Goal: Information Seeking & Learning: Learn about a topic

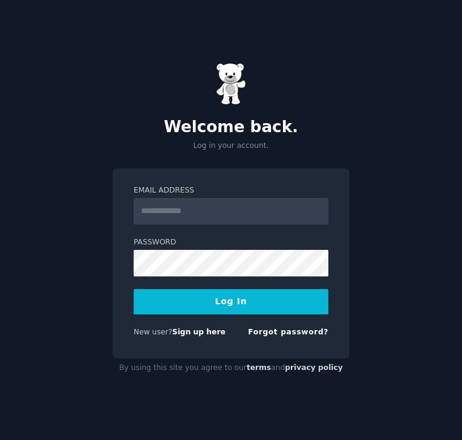
click at [270, 214] on input "Email Address" at bounding box center [230, 211] width 195 height 27
click at [213, 204] on input "Email Address" at bounding box center [230, 211] width 195 height 27
click at [242, 300] on button "Log In" at bounding box center [230, 301] width 195 height 25
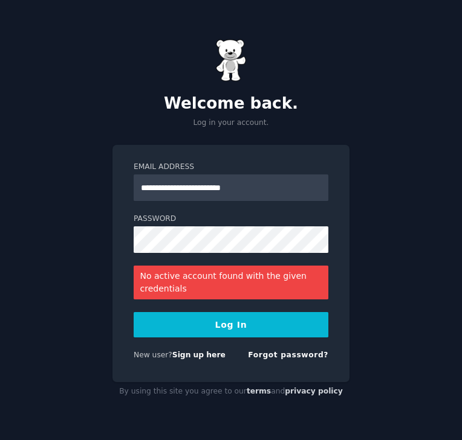
click at [207, 330] on button "Log In" at bounding box center [230, 324] width 195 height 25
click at [231, 188] on input "**********" at bounding box center [230, 188] width 195 height 27
type input "**********"
click at [199, 323] on button "Log In" at bounding box center [230, 324] width 195 height 25
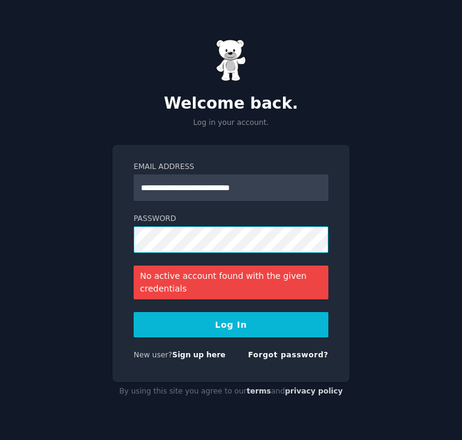
click at [133, 312] on button "Log In" at bounding box center [230, 324] width 195 height 25
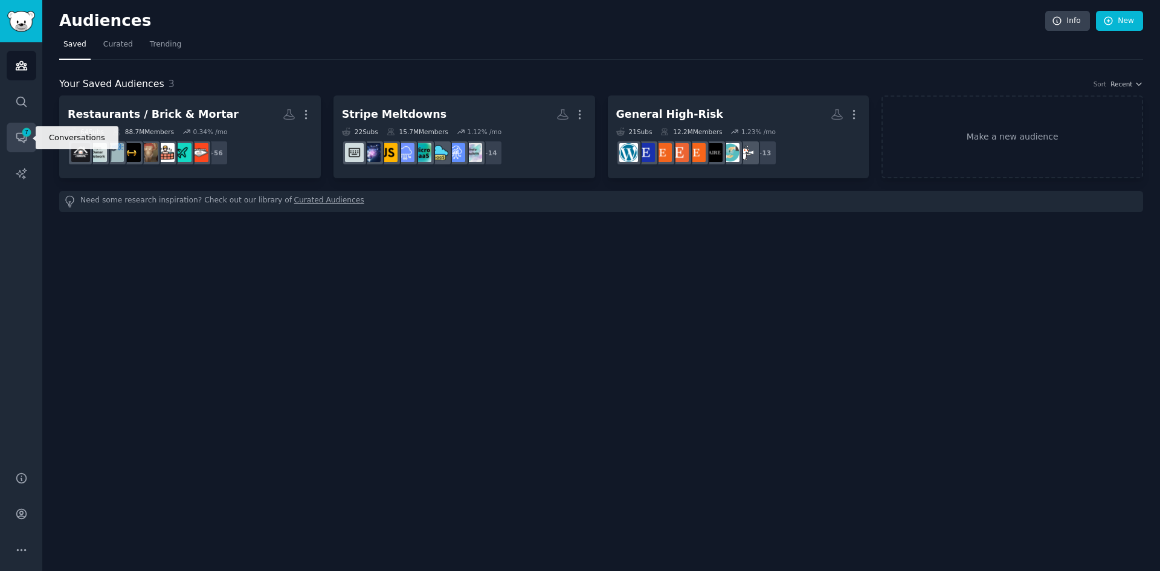
click at [14, 135] on link "Conversations 7" at bounding box center [22, 138] width 30 height 30
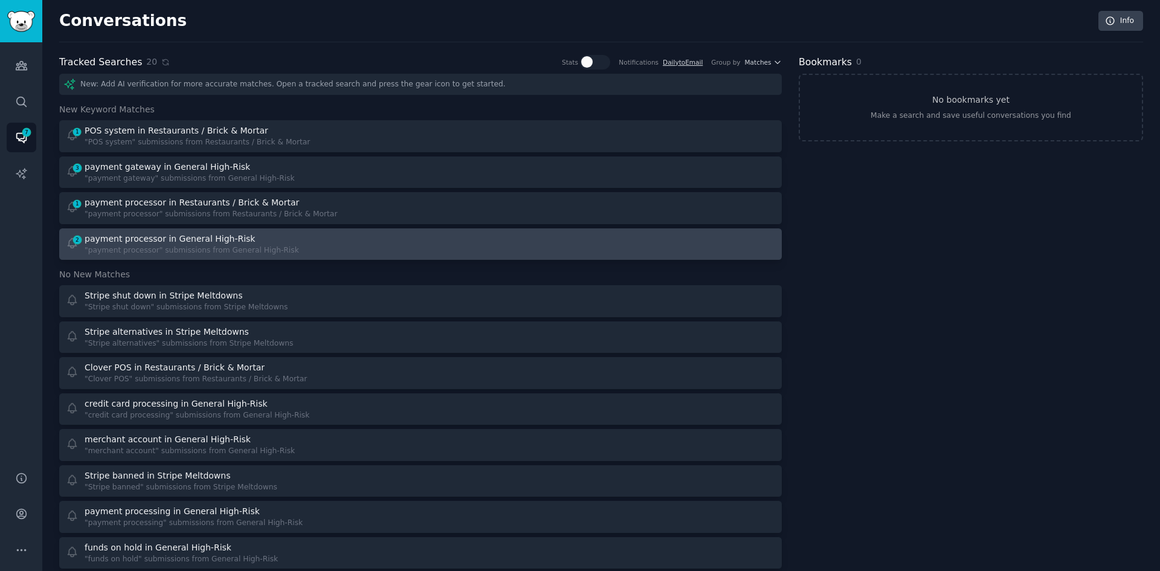
click at [219, 245] on div ""payment processor" submissions from General High-Risk" at bounding box center [192, 250] width 214 height 11
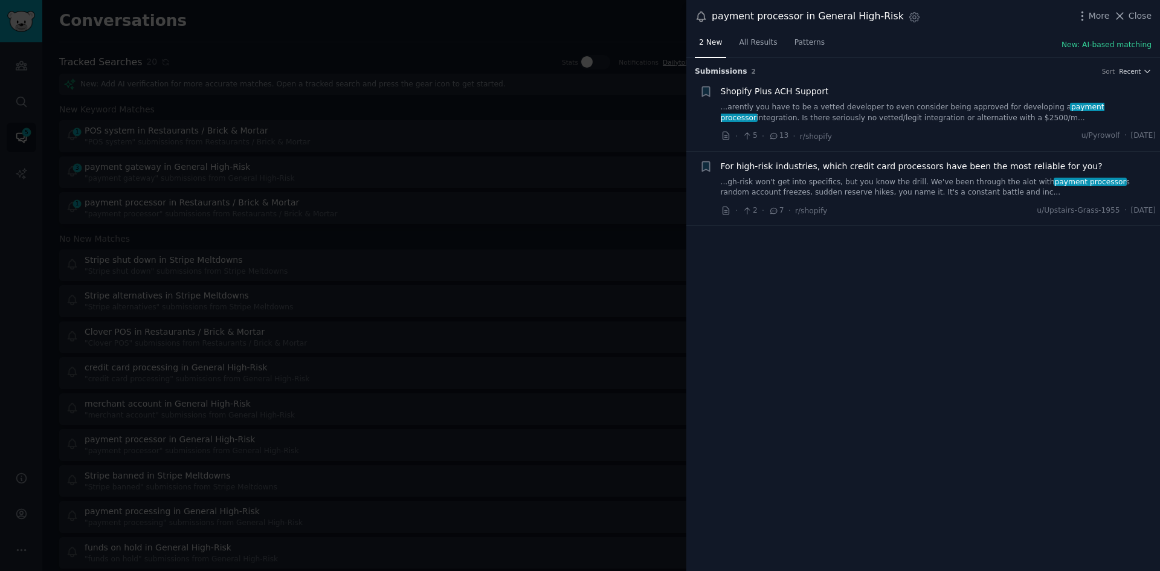
click at [461, 180] on link "...gh-risk won't get into specifics, but you know the drill. We've been through…" at bounding box center [939, 187] width 436 height 21
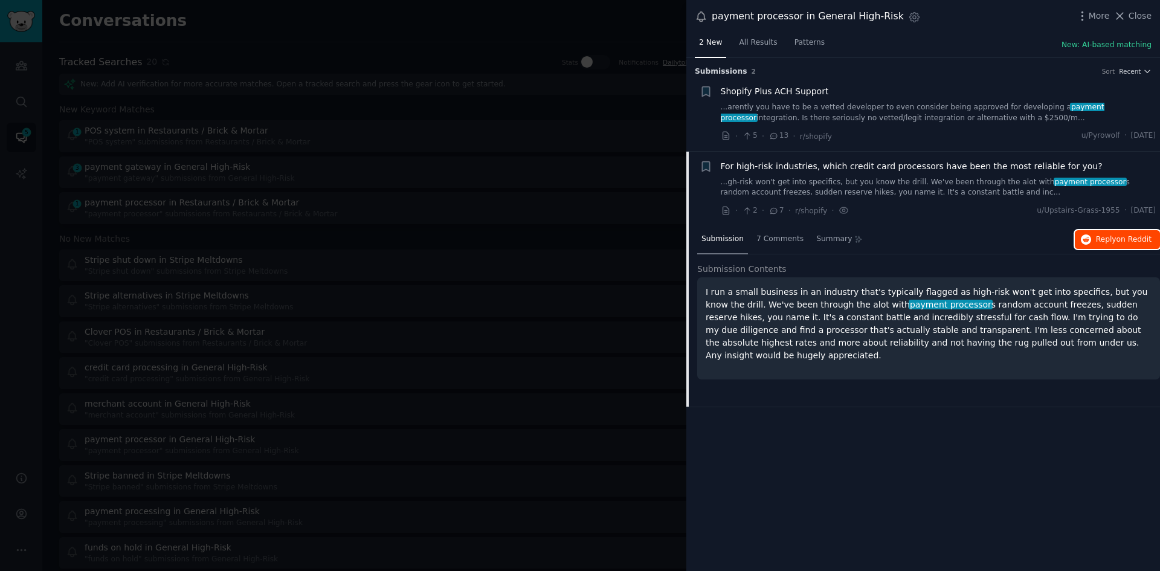
click at [461, 240] on span "Reply on Reddit" at bounding box center [1124, 239] width 56 height 11
click at [461, 85] on div "Shopify Plus ACH Support" at bounding box center [939, 91] width 436 height 13
click at [461, 117] on link "...arently you have to be a vetted developer to even consider being approved fo…" at bounding box center [939, 112] width 436 height 21
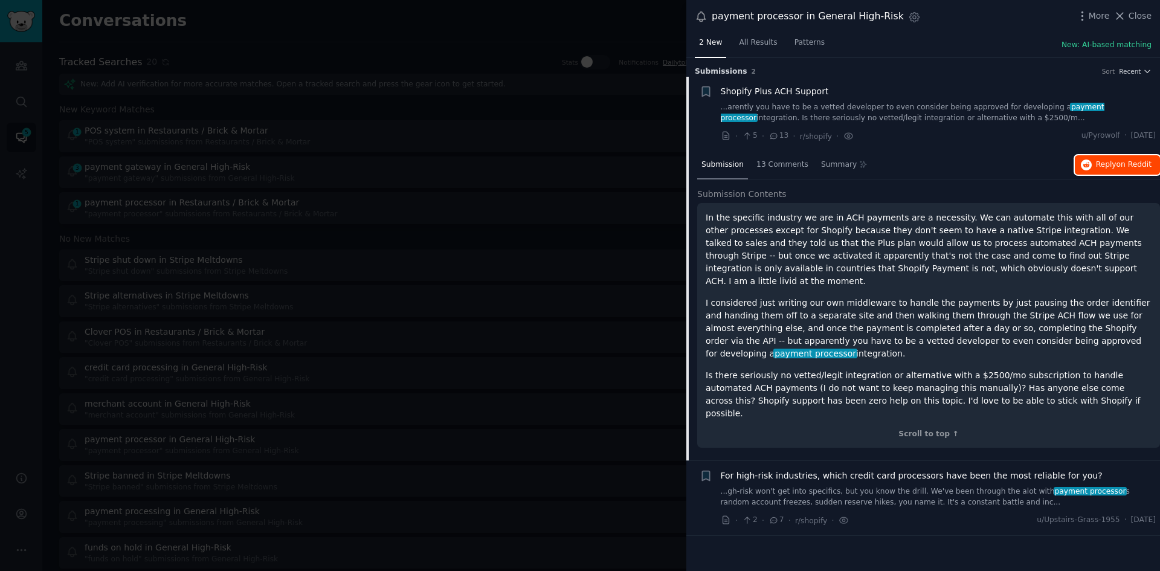
click at [461, 164] on button "Reply on Reddit" at bounding box center [1117, 164] width 85 height 19
click at [461, 20] on div at bounding box center [580, 285] width 1160 height 571
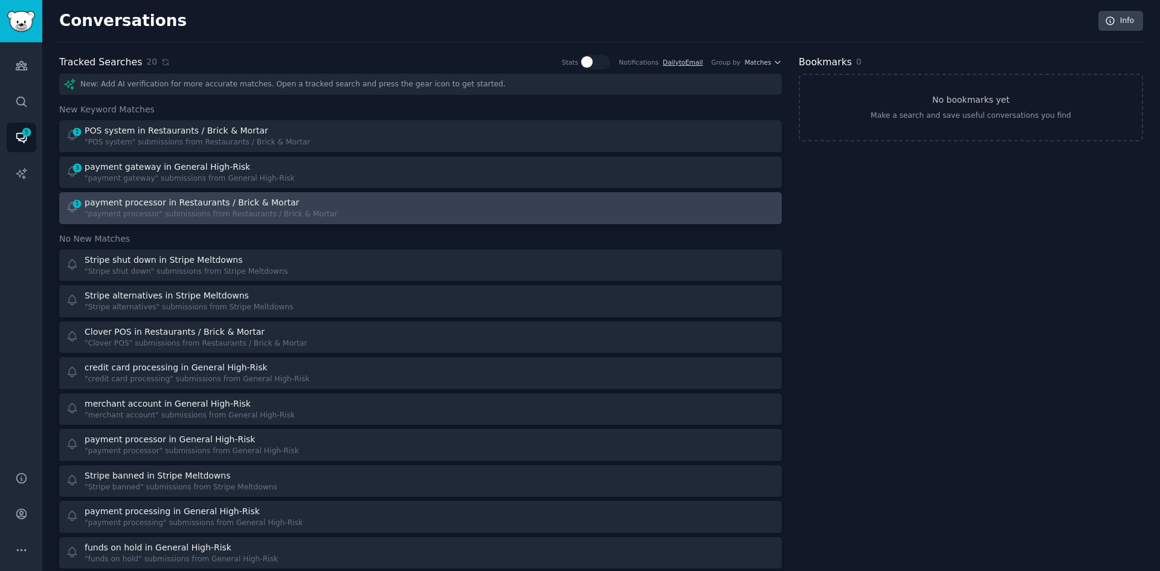
click at [246, 211] on div ""payment processor" submissions from Restaurants / Brick & Mortar" at bounding box center [211, 214] width 252 height 11
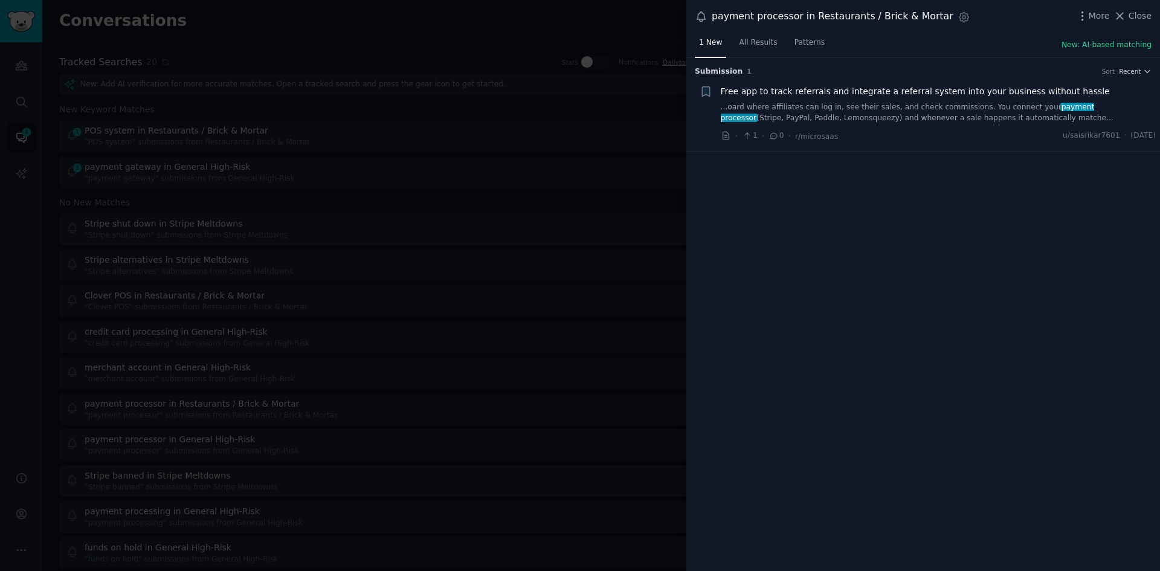
click at [461, 107] on link "...oard where affiliates can log in, see their sales, and check commissions. Yo…" at bounding box center [939, 112] width 436 height 21
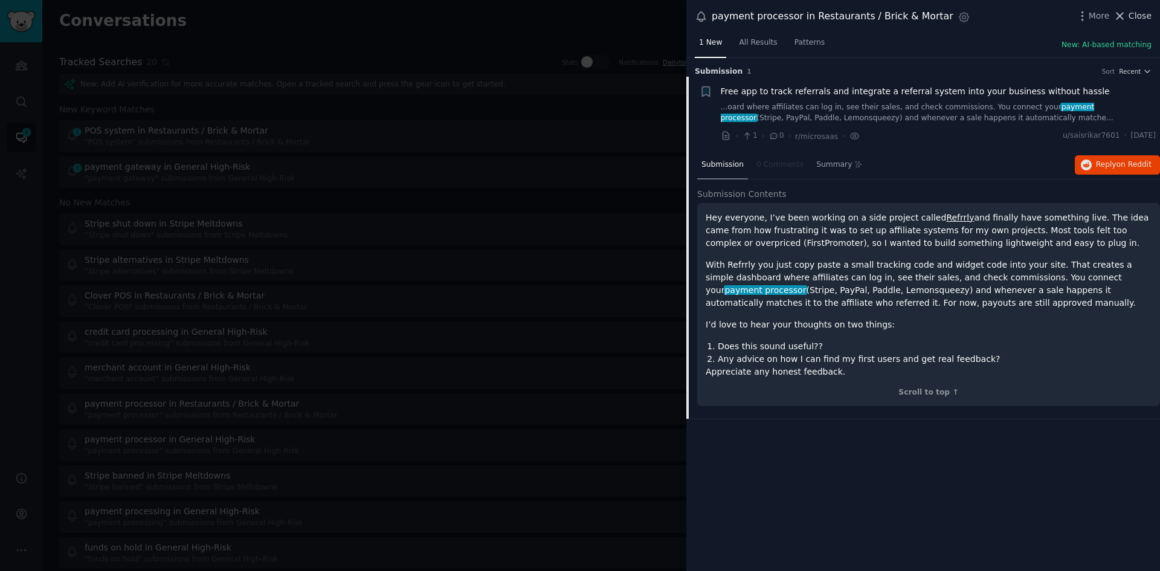
click at [461, 18] on span "Close" at bounding box center [1139, 16] width 23 height 13
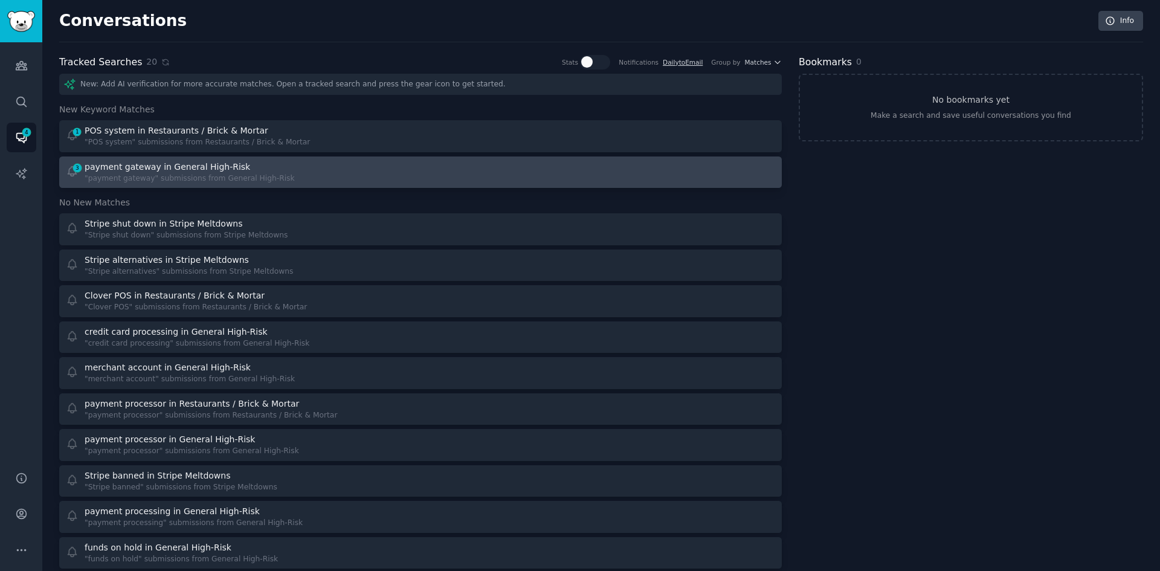
click at [332, 165] on div "3 payment gateway in General High-Risk "payment gateway" submissions from Gener…" at bounding box center [239, 173] width 347 height 24
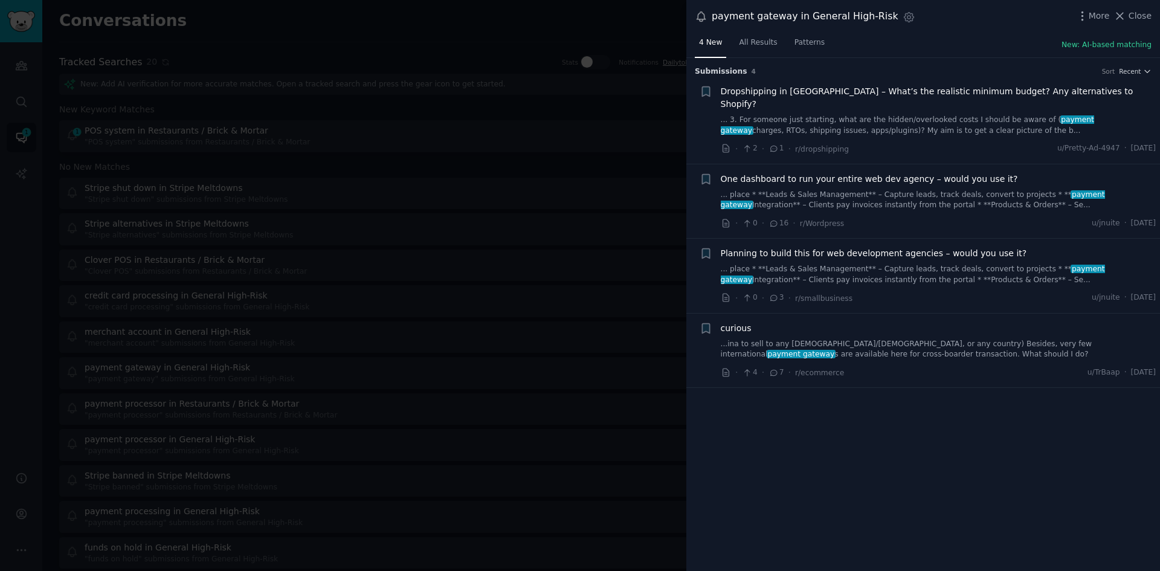
click at [461, 339] on link "...ina to sell to any [DEMOGRAPHIC_DATA]/[DEMOGRAPHIC_DATA], or any country) Be…" at bounding box center [939, 349] width 436 height 21
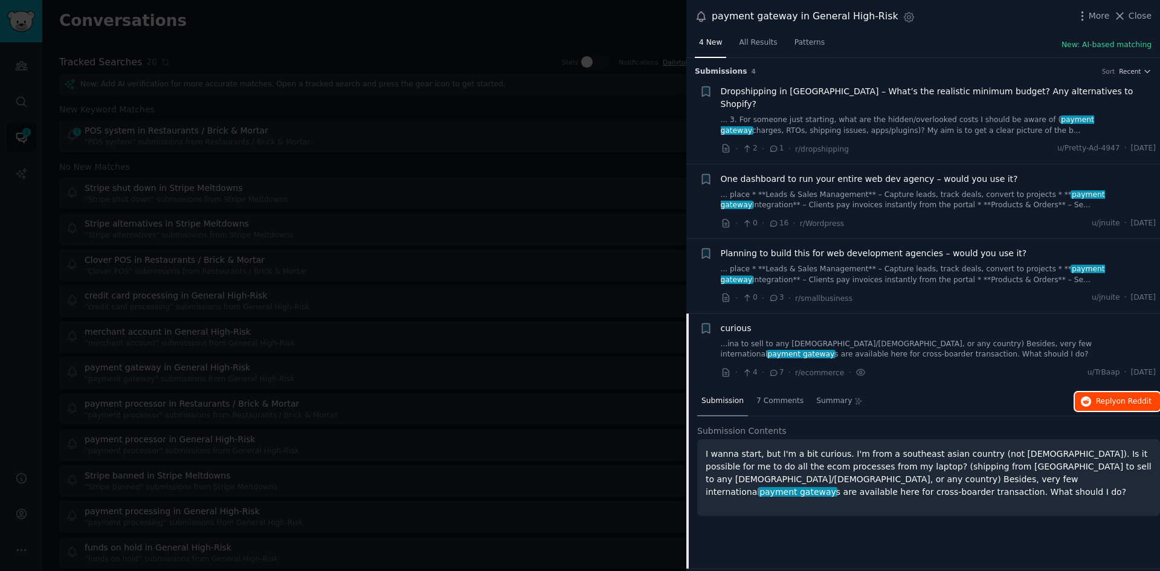
click at [461, 396] on span "Reply on Reddit" at bounding box center [1124, 401] width 56 height 11
click at [461, 292] on div "· 0 · 3 · r/smallbusiness u/jnuite · [DATE]" at bounding box center [939, 298] width 436 height 13
click at [461, 264] on link "... place * **Leads & Sales Management** – Capture leads, track deals, convert …" at bounding box center [939, 274] width 436 height 21
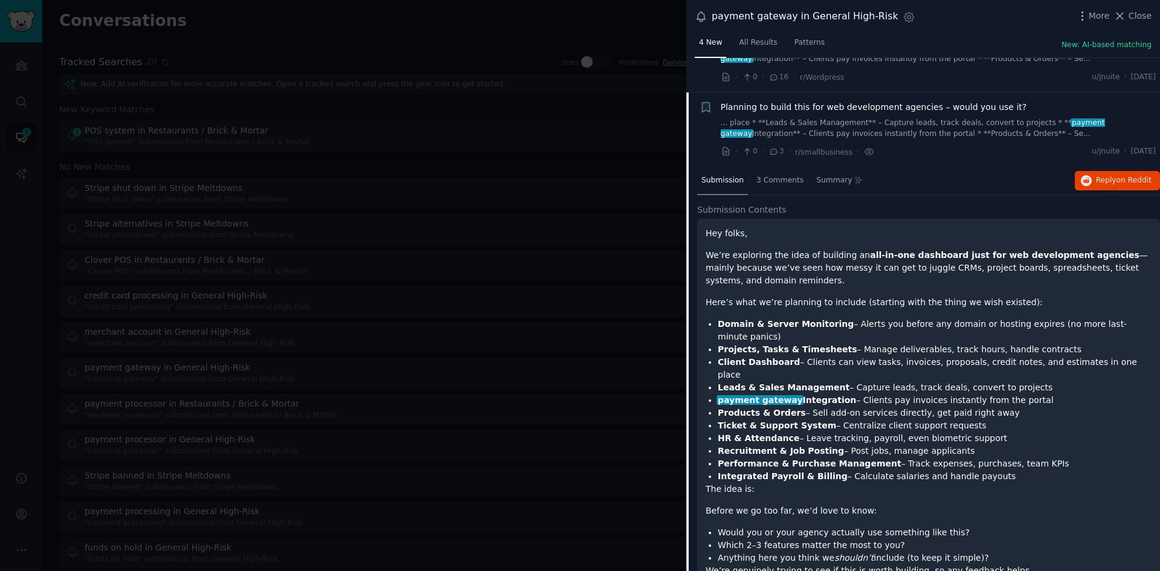
scroll to position [140, 0]
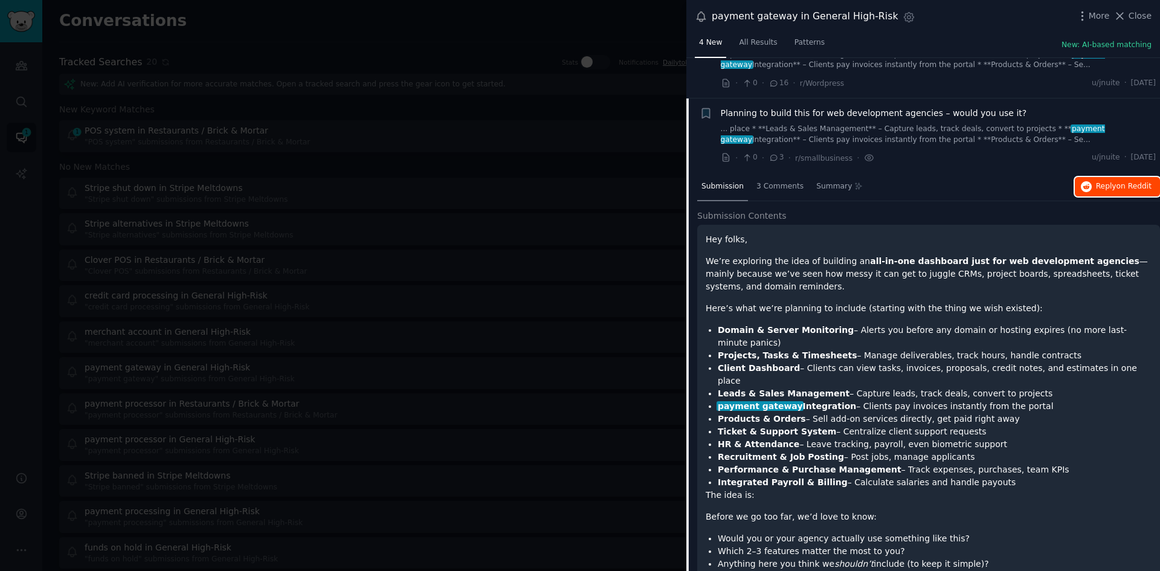
click at [461, 181] on span "Reply on Reddit" at bounding box center [1124, 186] width 56 height 11
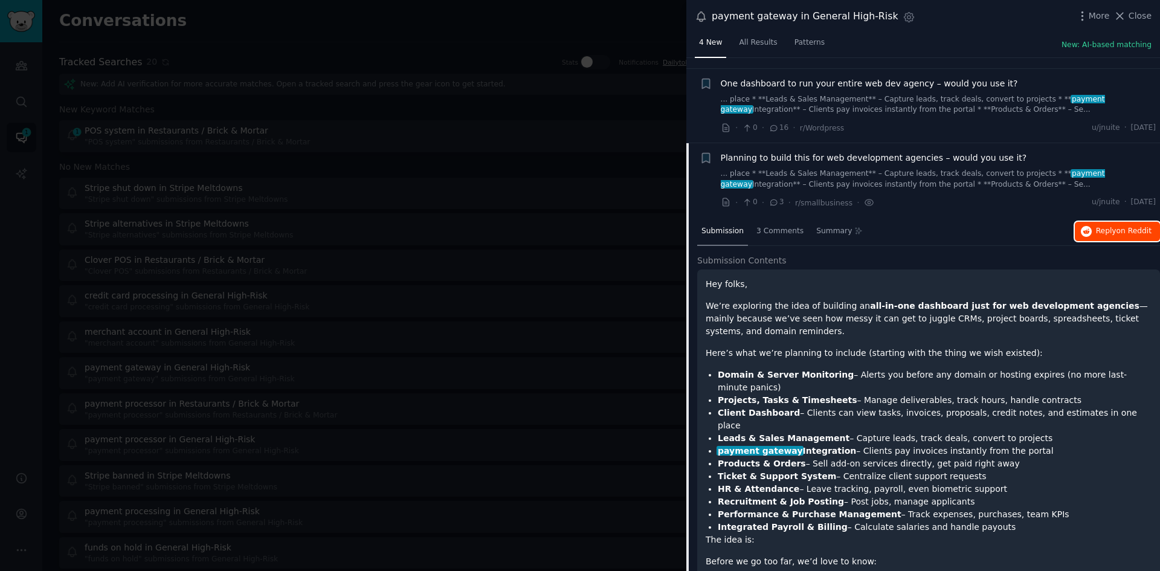
scroll to position [0, 0]
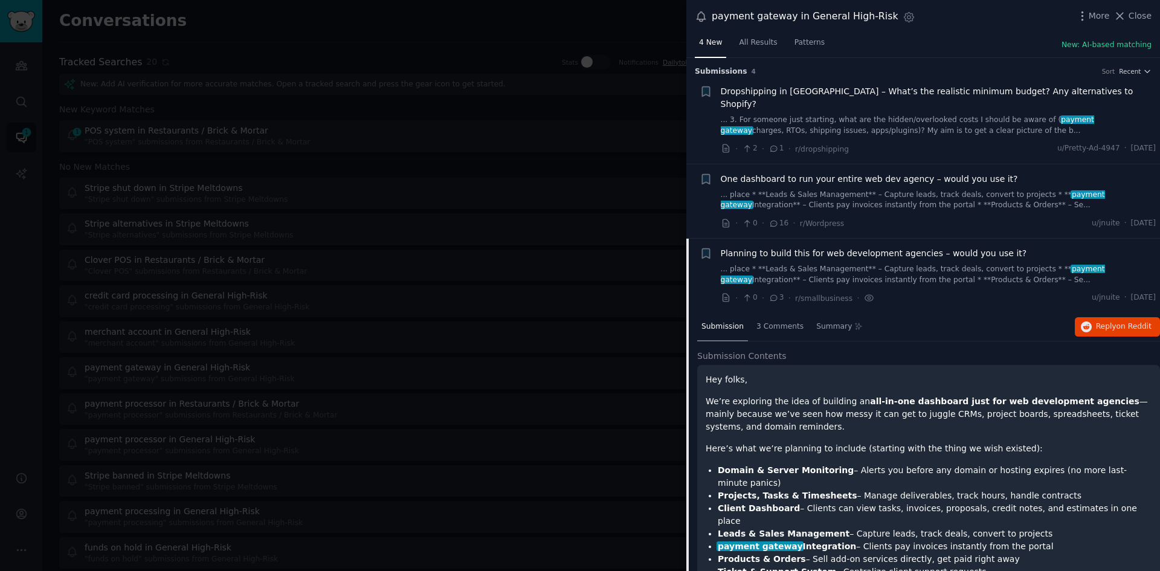
click at [461, 190] on link "... place * **Leads & Sales Management** – Capture leads, track deals, convert …" at bounding box center [939, 200] width 436 height 21
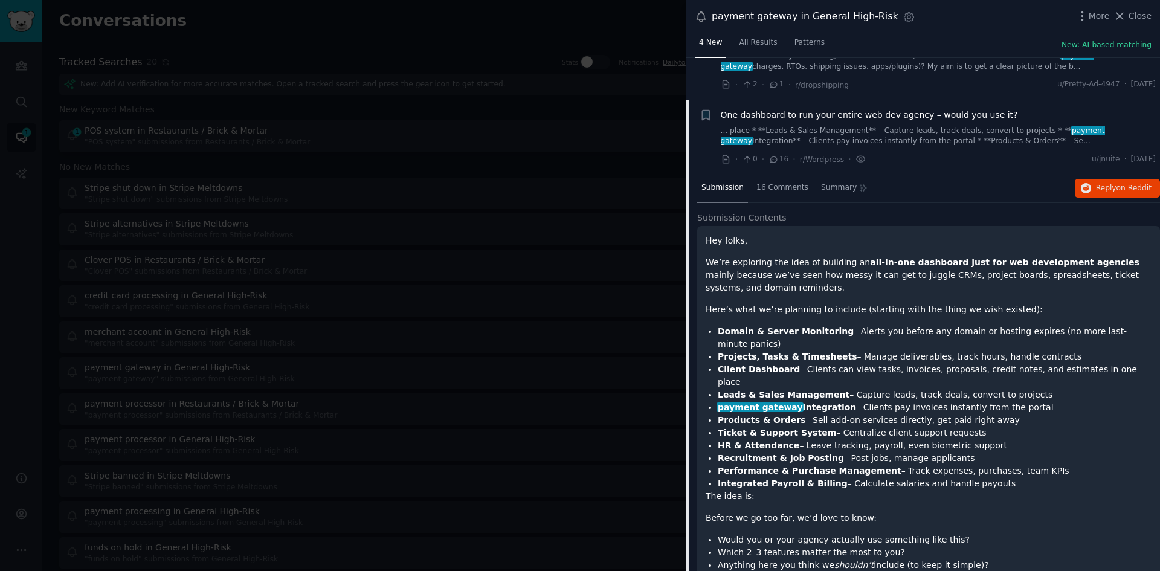
scroll to position [94, 0]
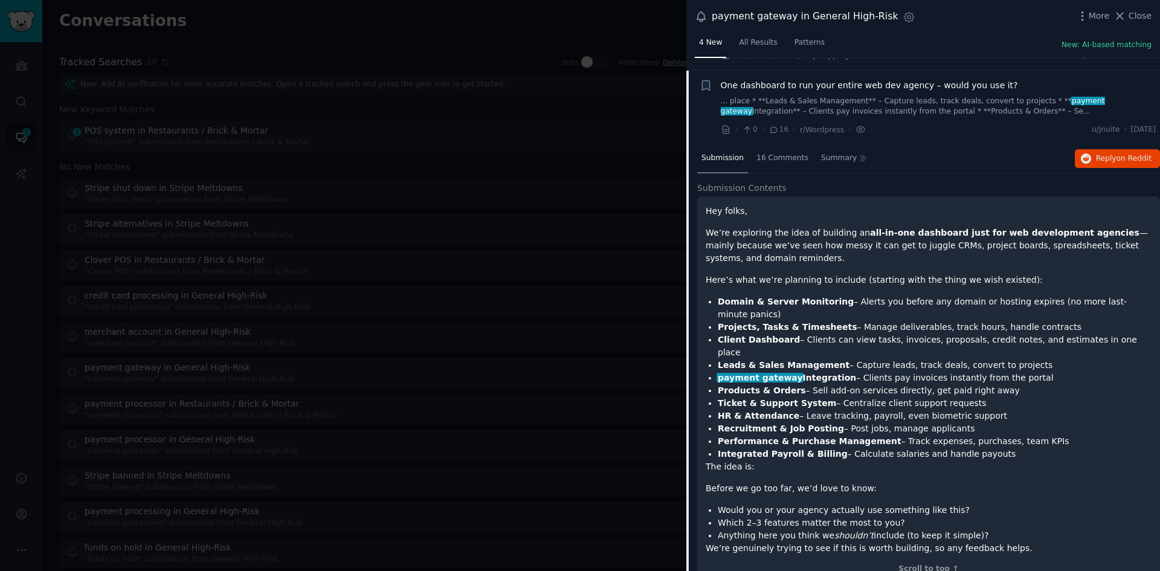
click at [461, 99] on link "... place * **Leads & Sales Management** – Capture leads, track deals, convert …" at bounding box center [939, 106] width 436 height 21
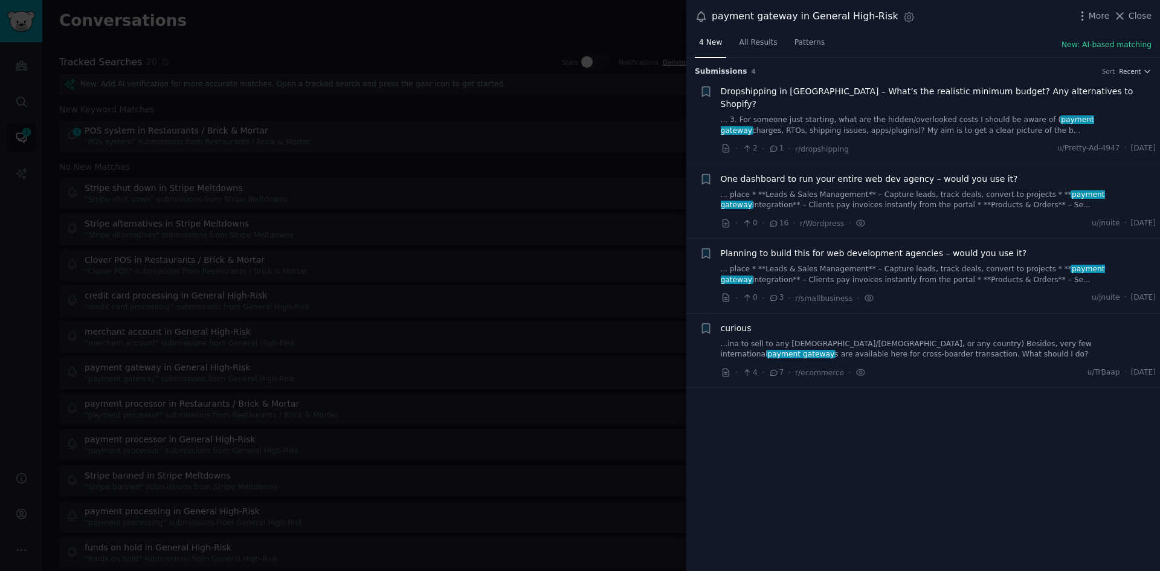
click at [461, 190] on link "... place * **Leads & Sales Management** – Capture leads, track deals, convert …" at bounding box center [939, 200] width 436 height 21
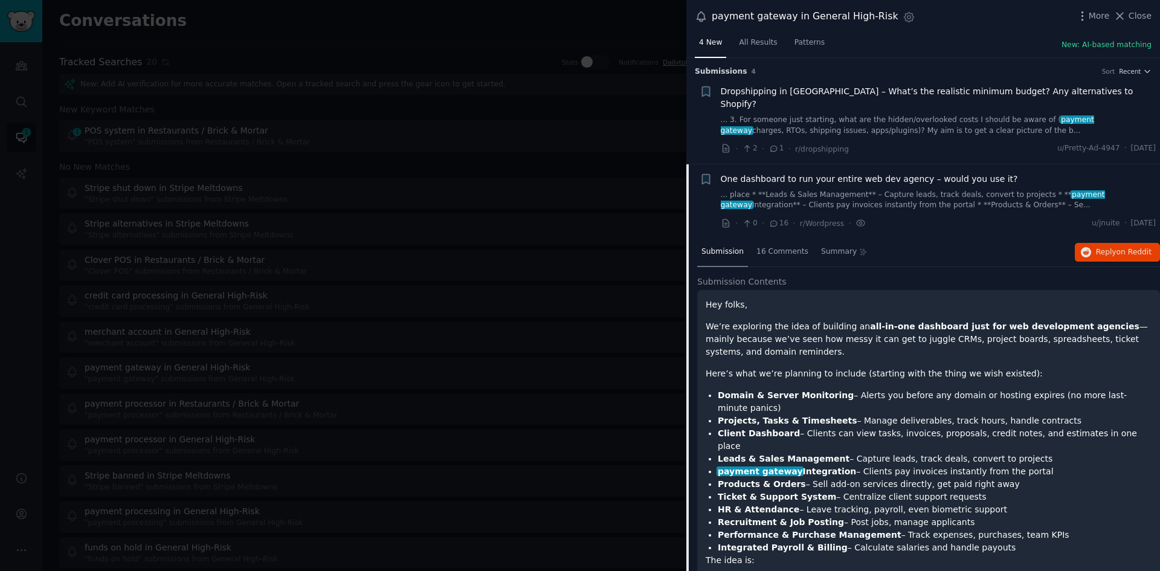
scroll to position [94, 0]
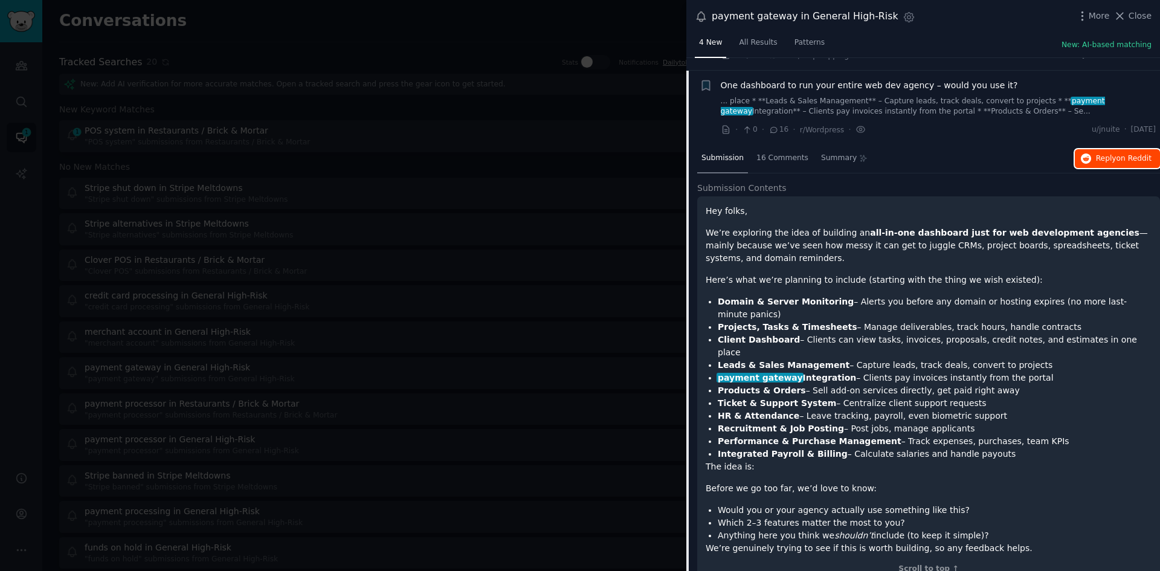
click at [461, 153] on span "Reply on Reddit" at bounding box center [1124, 158] width 56 height 11
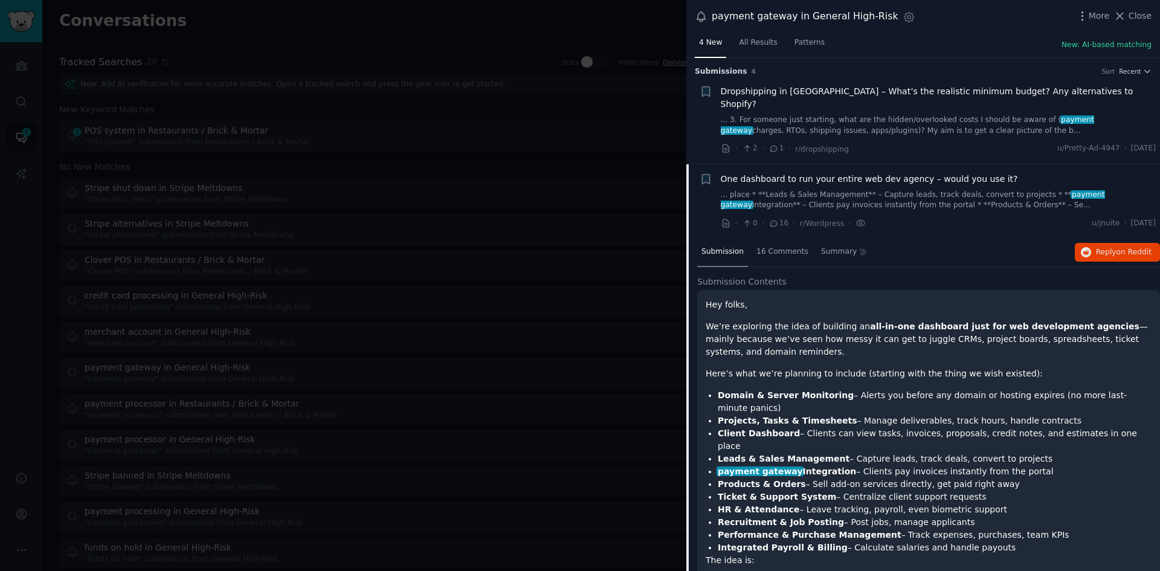
click at [461, 115] on link "... 3. For someone just starting, what are the hidden/overlooked costs I should…" at bounding box center [939, 125] width 436 height 21
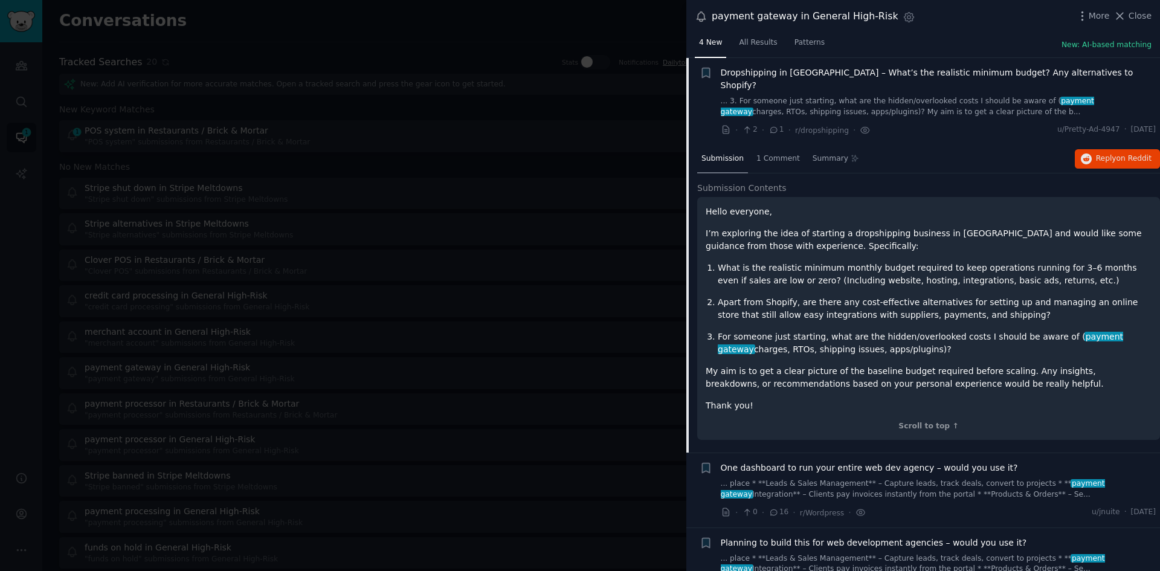
scroll to position [19, 0]
click at [461, 16] on span "Close" at bounding box center [1139, 16] width 23 height 13
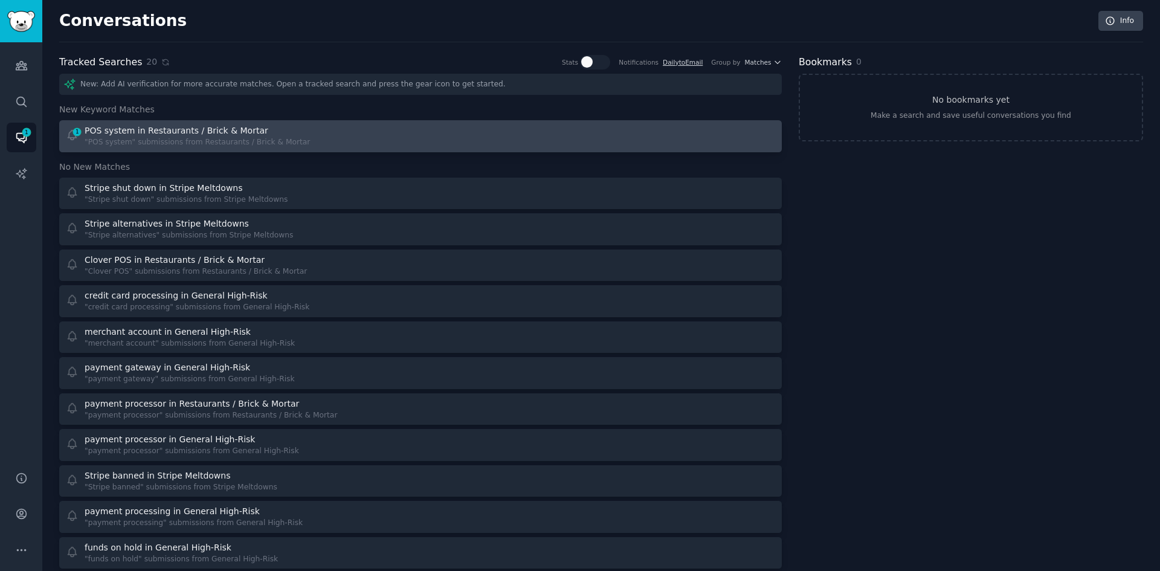
click at [188, 138] on div ""POS system" submissions from Restaurants / Brick & Mortar" at bounding box center [197, 142] width 225 height 11
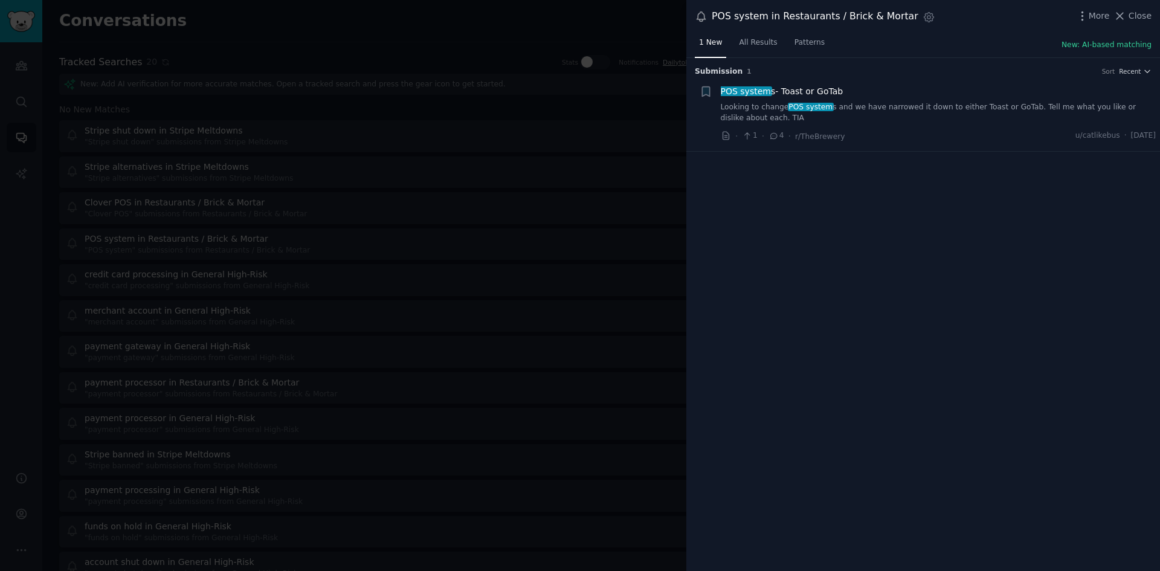
click at [461, 107] on link "Looking to change POS system s and we have narrowed it down to either Toast or …" at bounding box center [939, 112] width 436 height 21
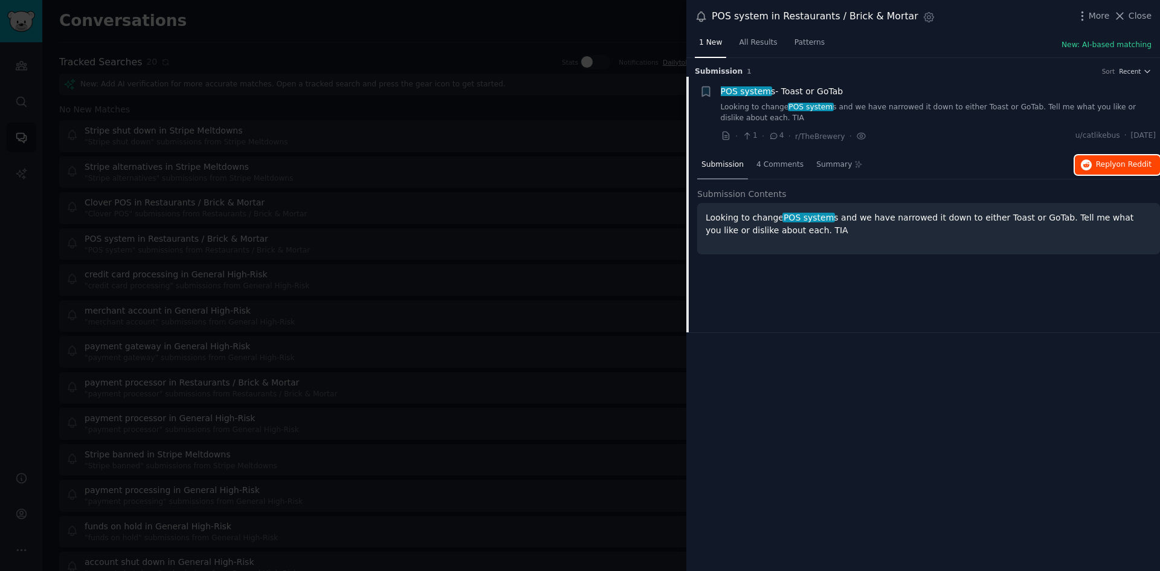
click at [461, 164] on span "Reply on Reddit" at bounding box center [1124, 164] width 56 height 11
